Goal: Navigation & Orientation: Find specific page/section

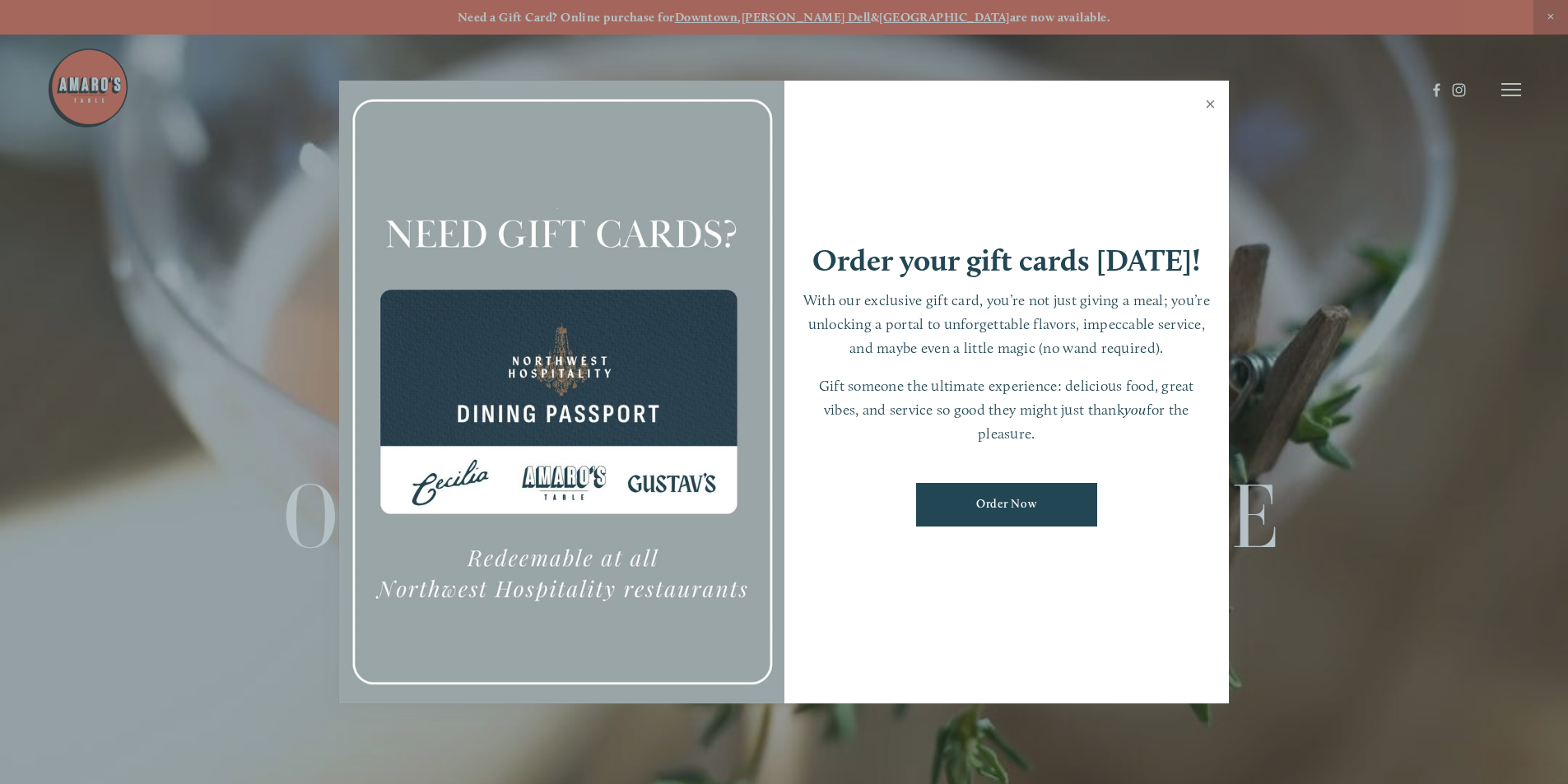
click at [1212, 98] on link "Close" at bounding box center [1210, 105] width 32 height 46
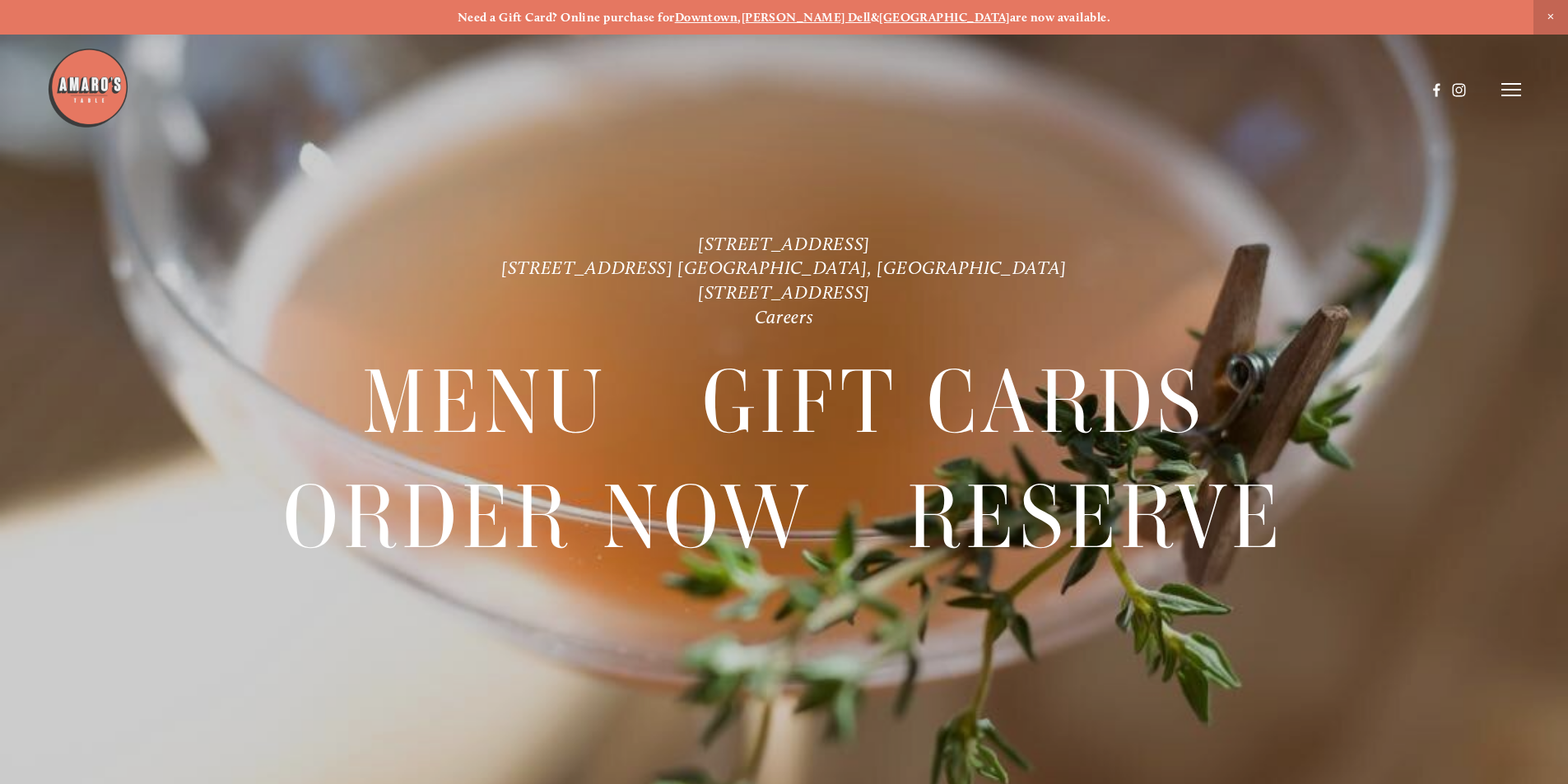
click at [1501, 87] on icon at bounding box center [1511, 89] width 20 height 14
click at [1286, 91] on span "Visit" at bounding box center [1290, 88] width 28 height 15
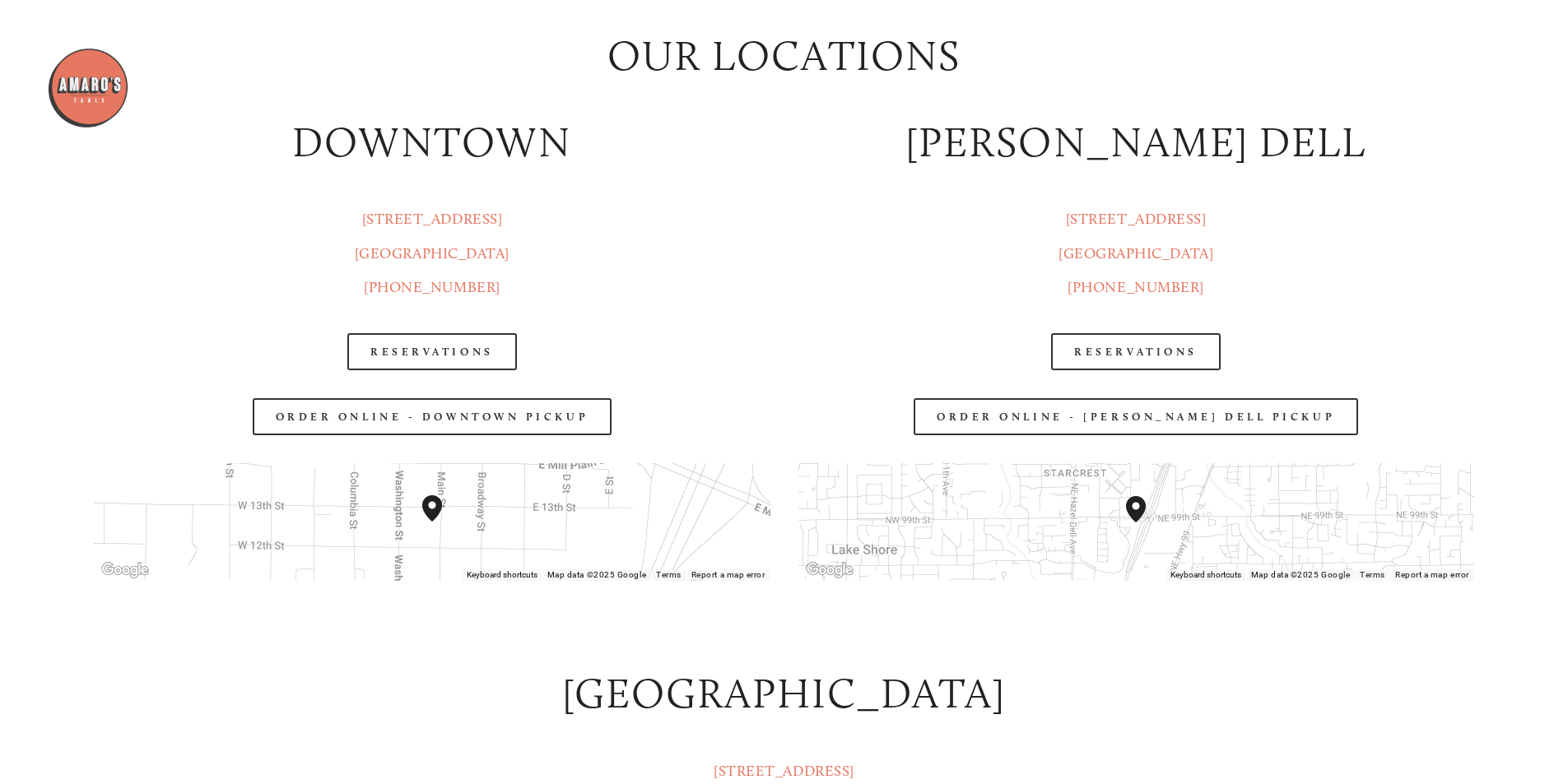
scroll to position [2386, 0]
click at [1129, 355] on link "Reservations" at bounding box center [1136, 352] width 169 height 37
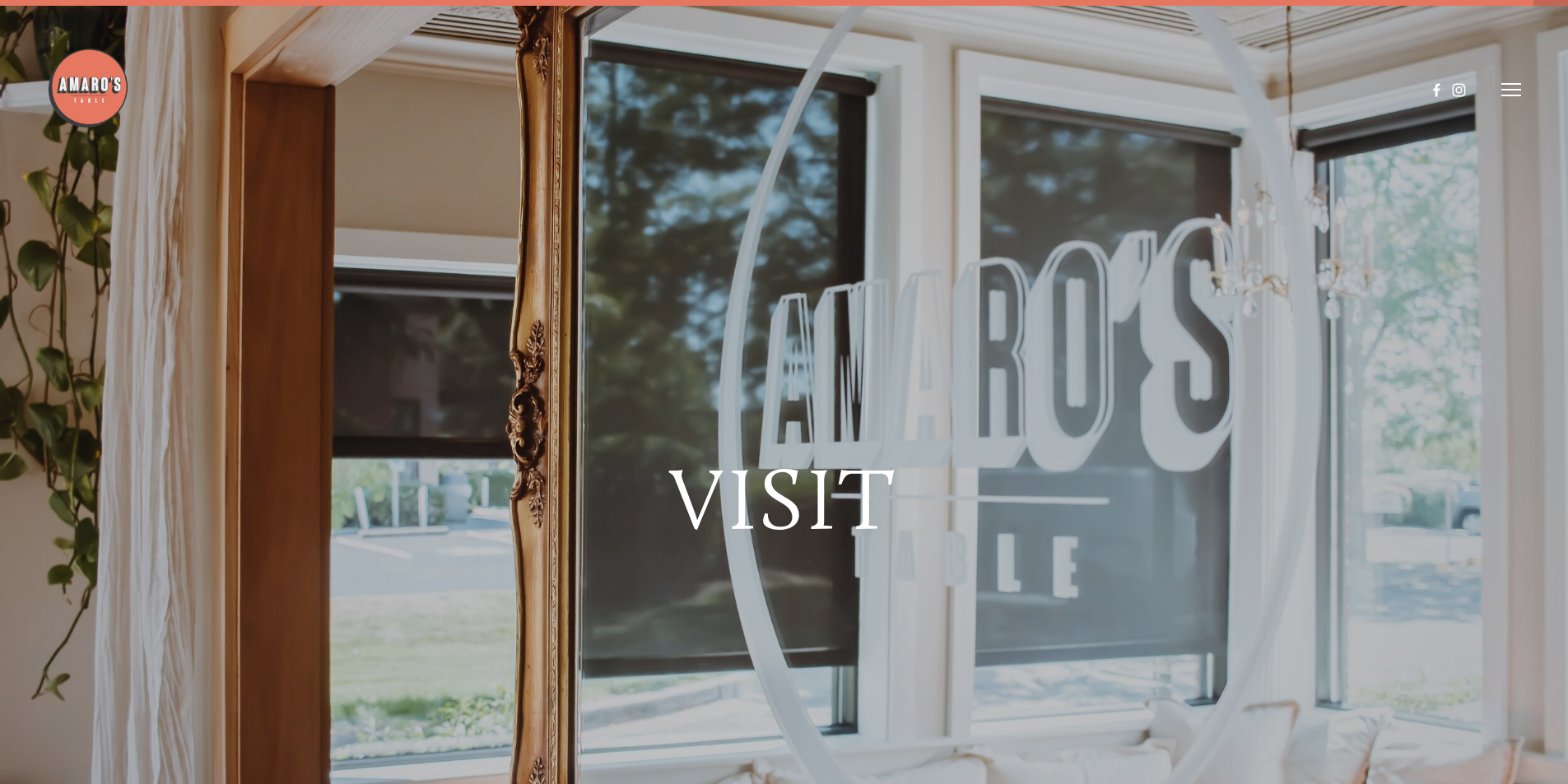
scroll to position [0, 0]
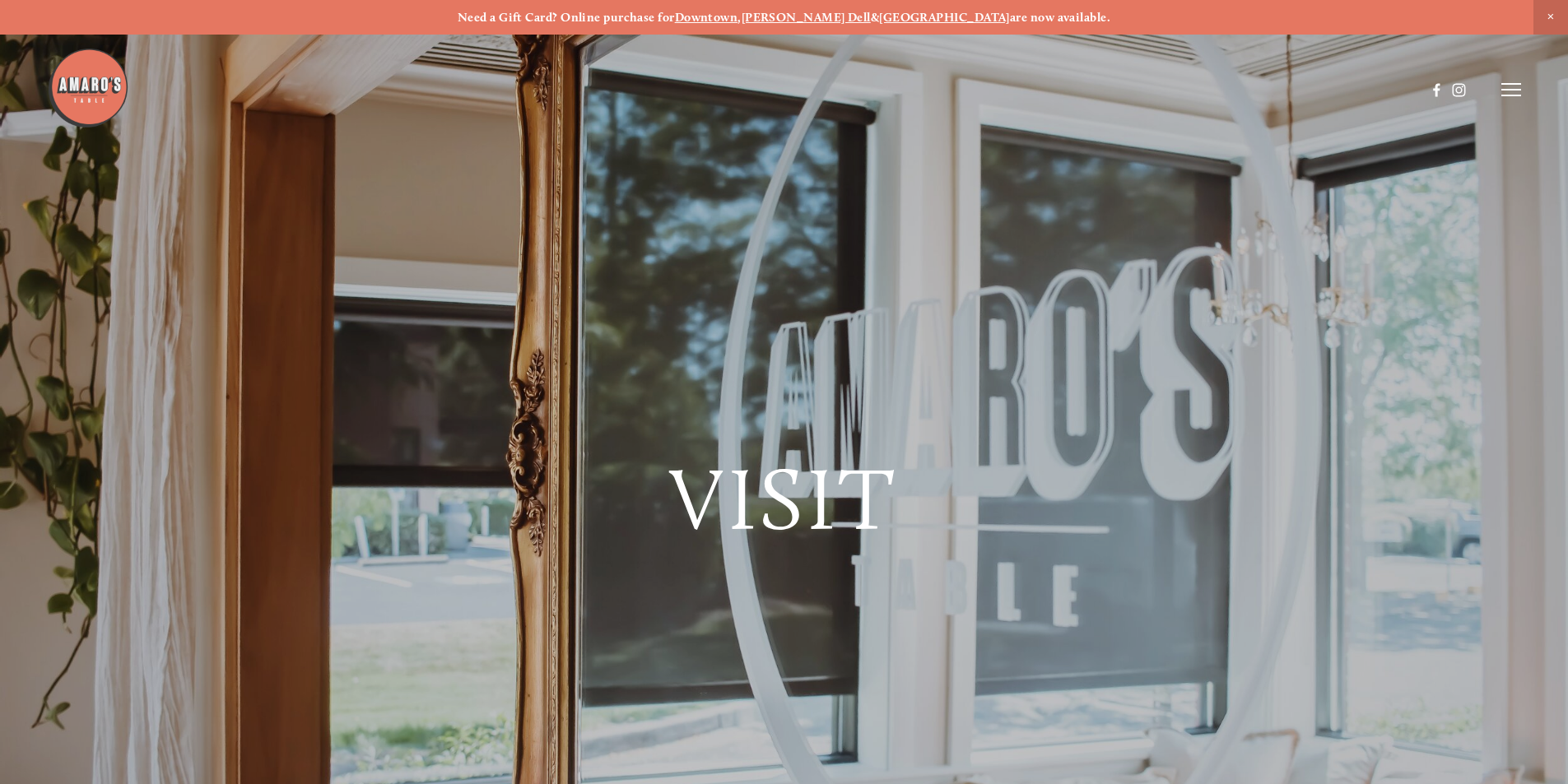
click at [1511, 87] on icon at bounding box center [1511, 89] width 20 height 14
click at [1155, 88] on span "Menu" at bounding box center [1165, 88] width 33 height 15
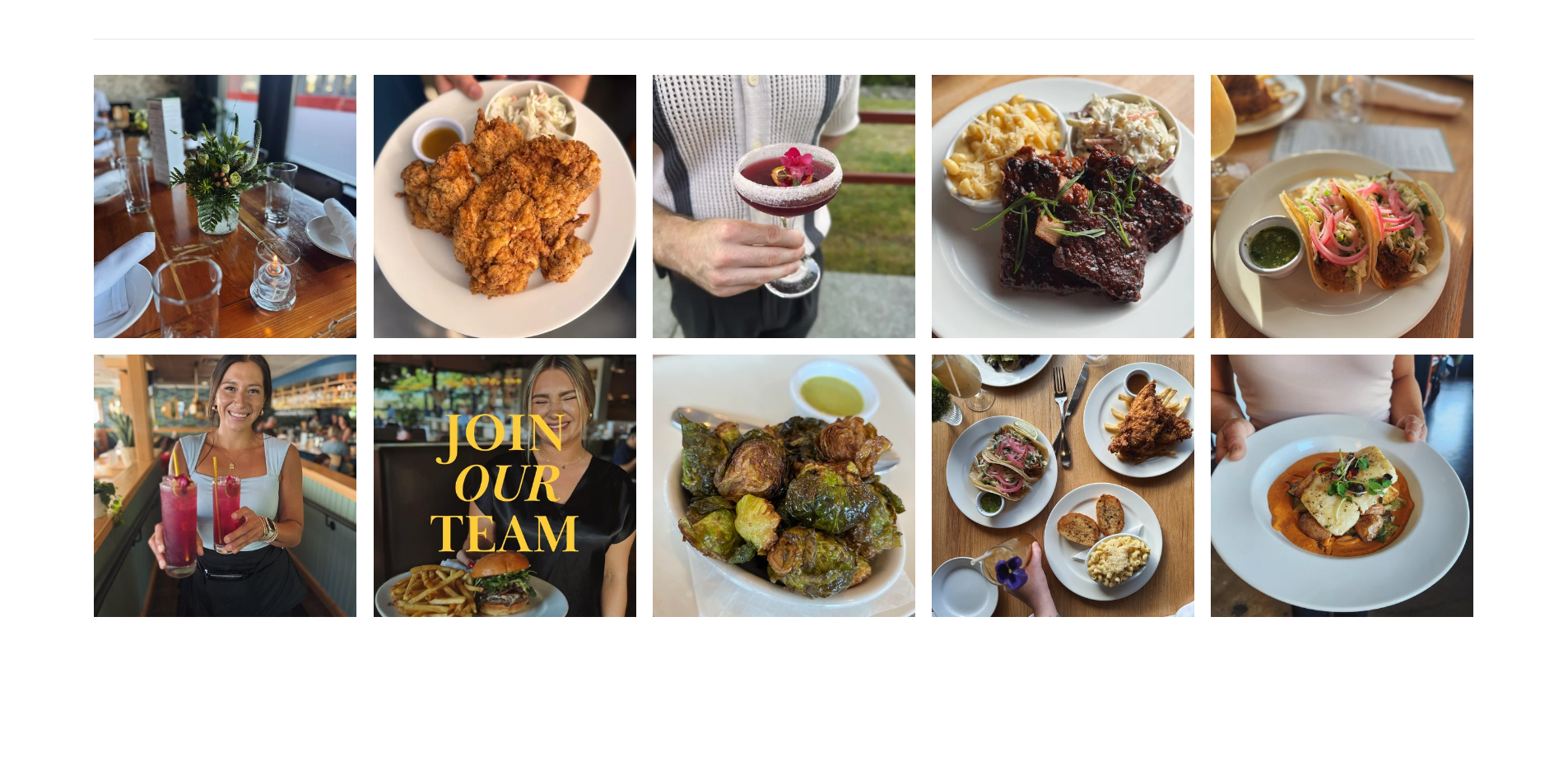
scroll to position [2633, 0]
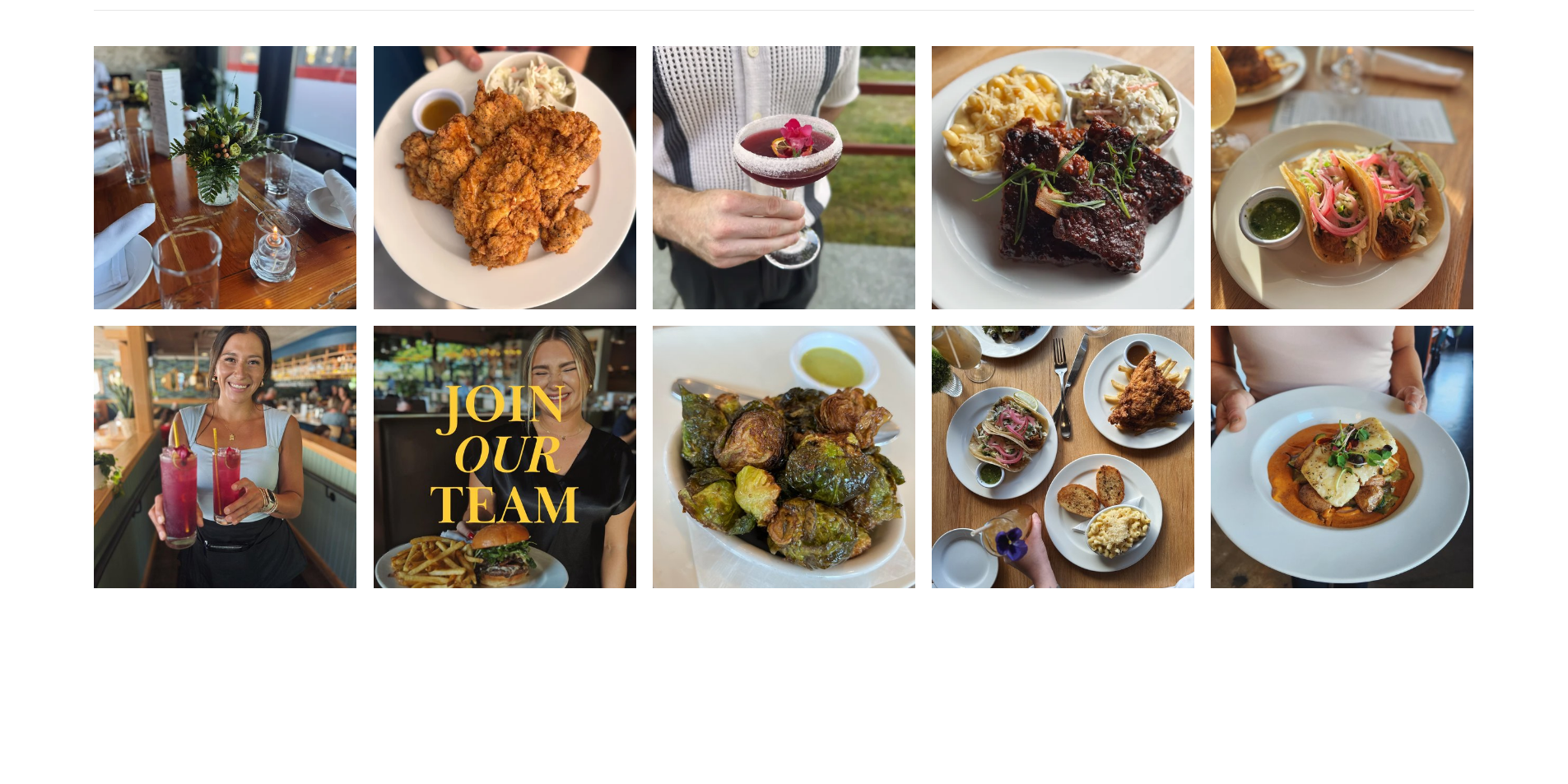
click at [515, 533] on img at bounding box center [505, 456] width 263 height 329
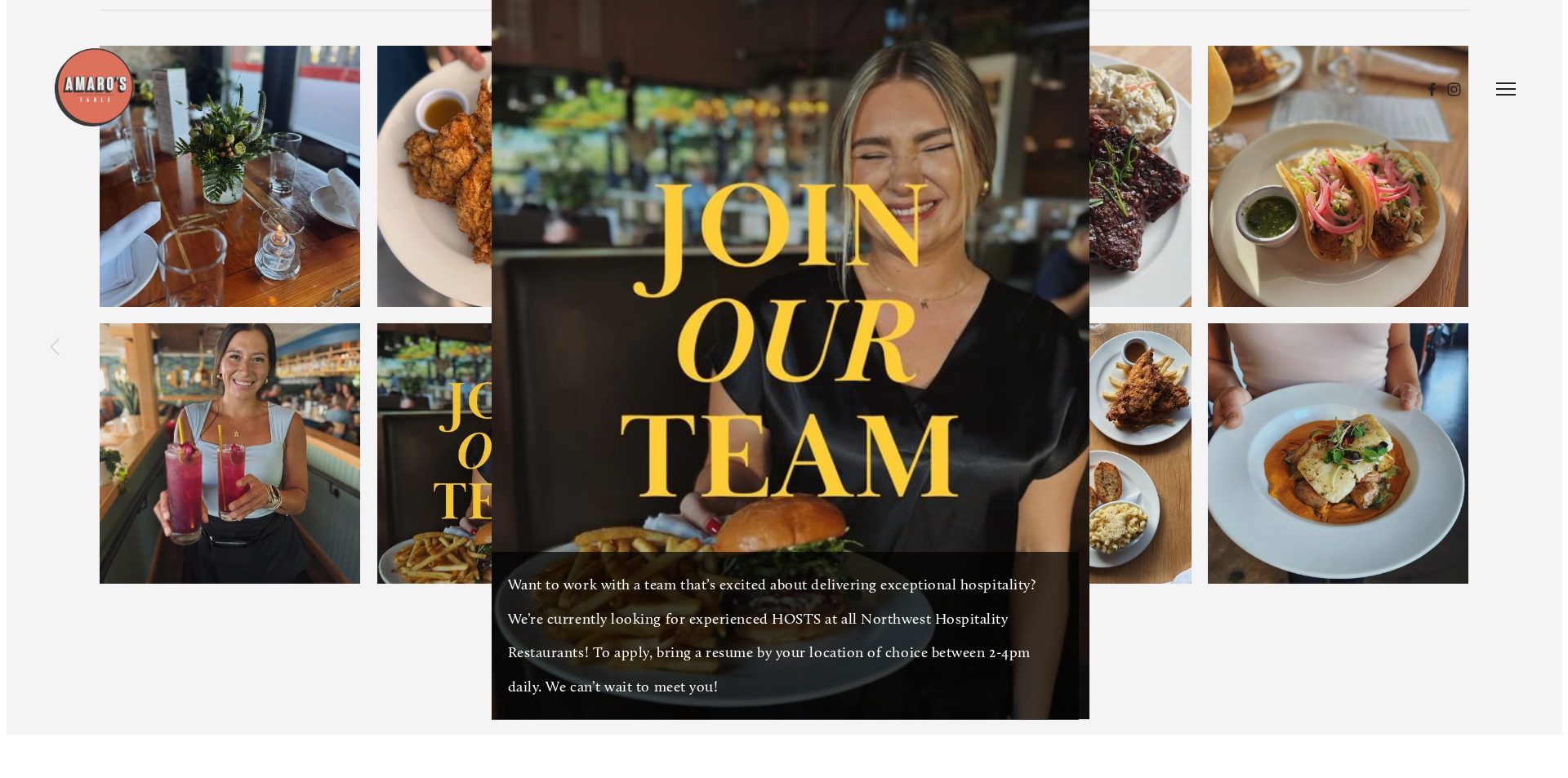
scroll to position [2569, 0]
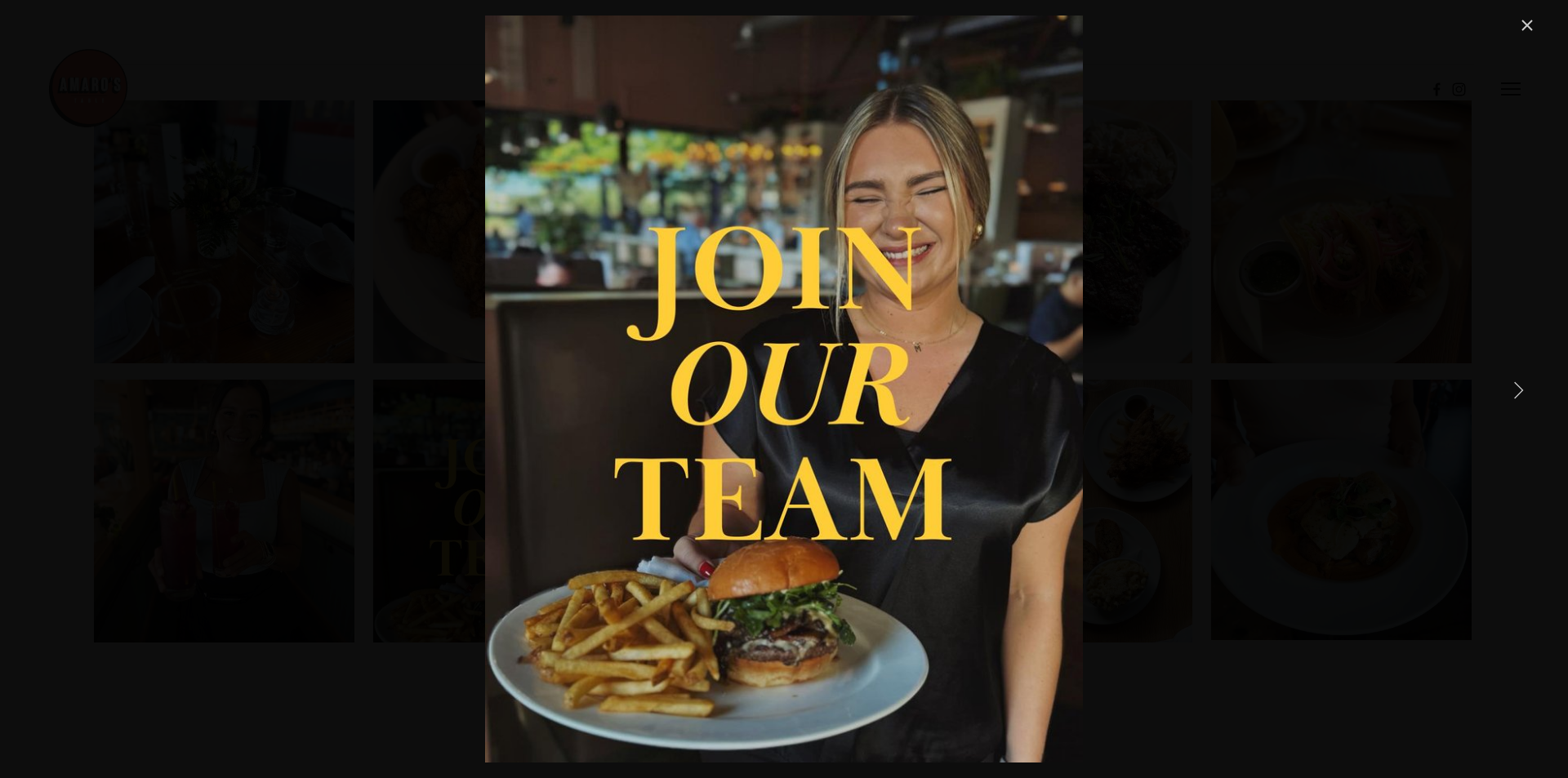
click at [1527, 26] on link "Close" at bounding box center [1527, 25] width 20 height 20
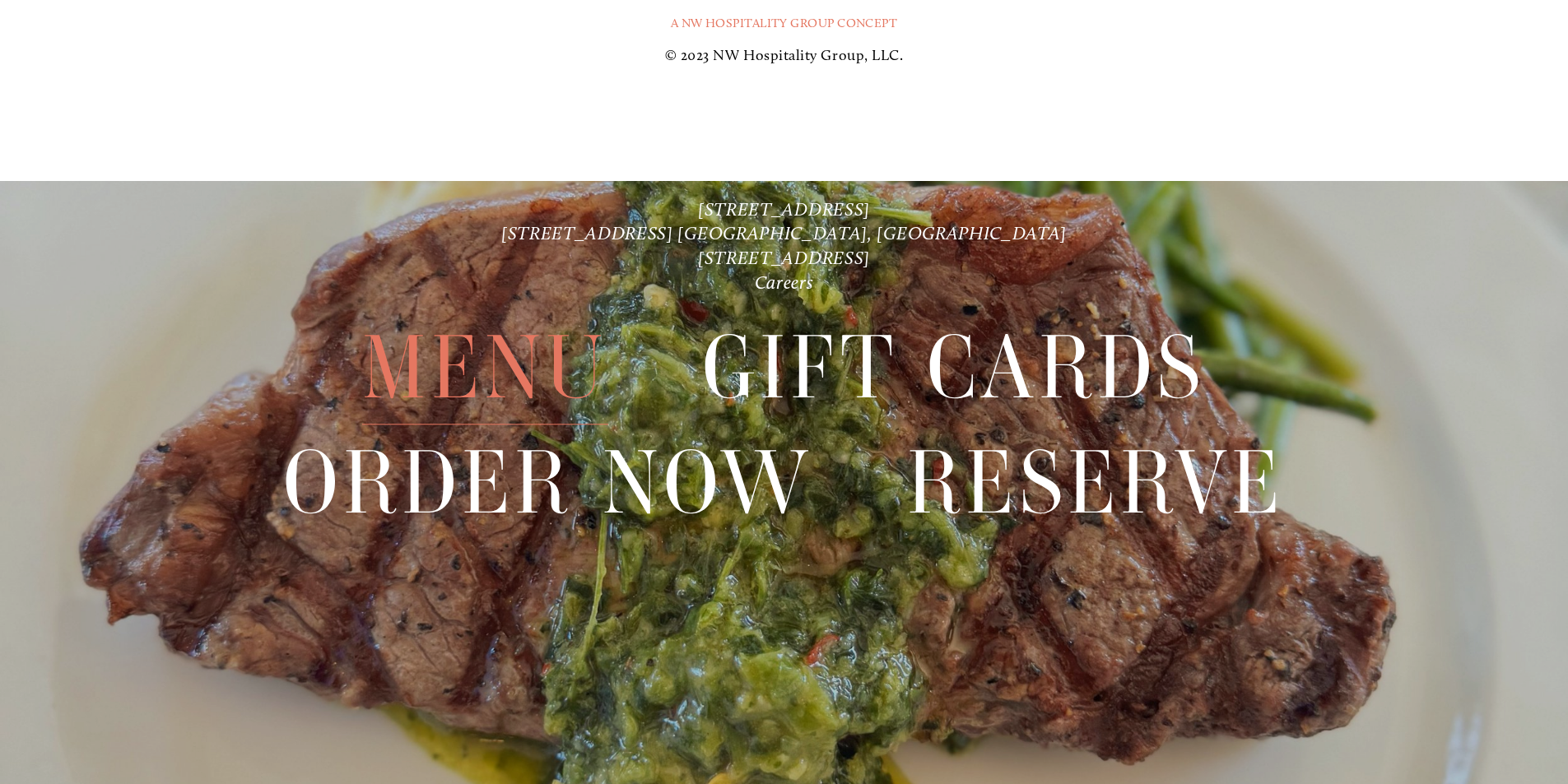
scroll to position [4155, 0]
